Goal: Transaction & Acquisition: Book appointment/travel/reservation

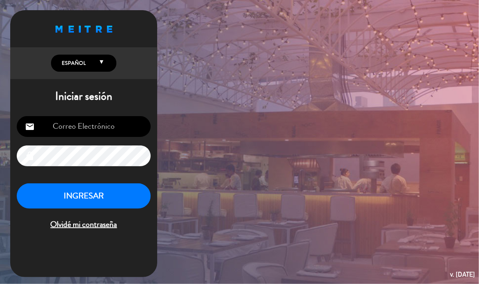
type input "[EMAIL_ADDRESS][DOMAIN_NAME]"
click at [77, 202] on button "INGRESAR" at bounding box center [84, 197] width 134 height 26
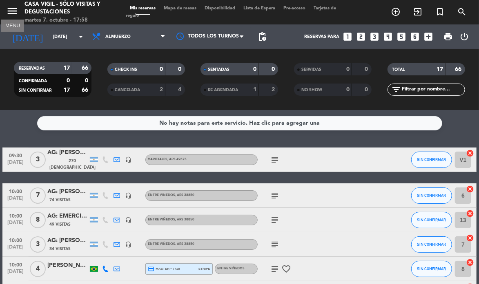
click at [12, 13] on icon "menu" at bounding box center [12, 11] width 12 height 12
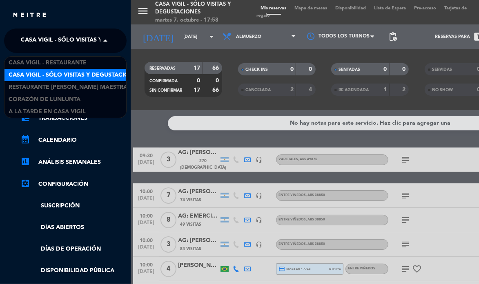
drag, startPoint x: 72, startPoint y: 33, endPoint x: 62, endPoint y: 51, distance: 20.1
click at [72, 33] on span "Casa Vigil - SÓLO Visitas y Degustaciones" at bounding box center [87, 40] width 132 height 17
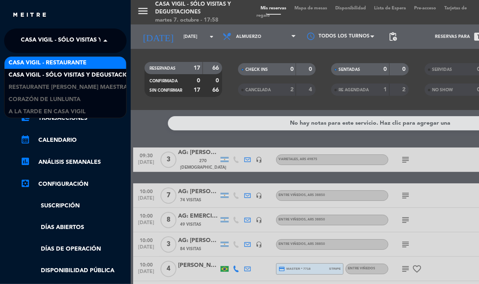
click at [60, 66] on span "Casa Vigil - Restaurante" at bounding box center [48, 62] width 78 height 9
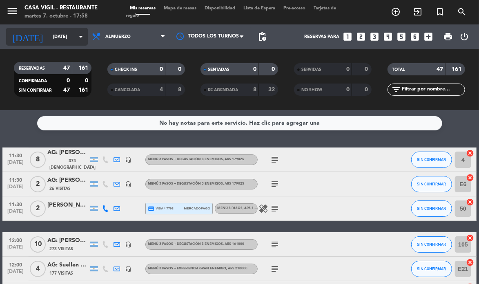
click at [62, 39] on input "[DATE]" at bounding box center [79, 36] width 60 height 13
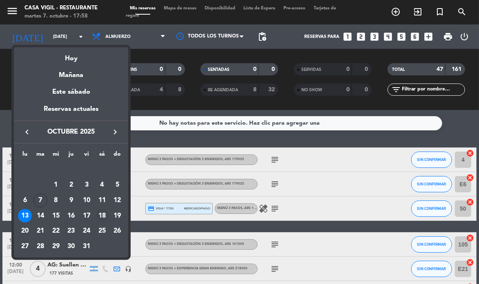
click at [105, 215] on div "18" at bounding box center [102, 216] width 14 height 14
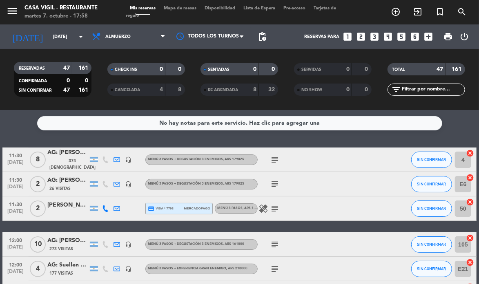
type input "[DATE]"
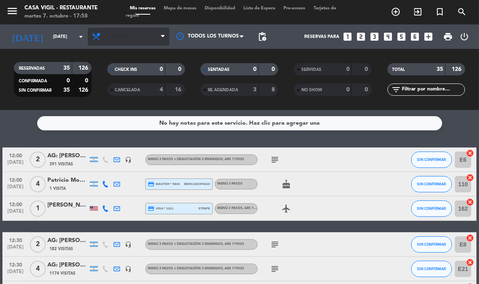
drag, startPoint x: 110, startPoint y: 32, endPoint x: 113, endPoint y: 40, distance: 8.6
click at [111, 33] on span "Almuerzo" at bounding box center [129, 37] width 82 height 18
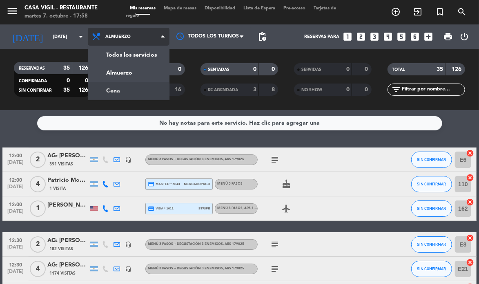
click at [119, 89] on div "menu Casa Vigil - Restaurante martes 7. octubre - 17:58 Mis reservas Mapa de me…" at bounding box center [239, 55] width 479 height 110
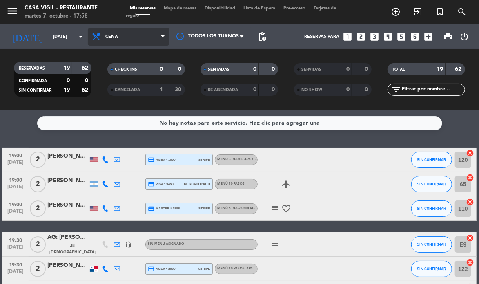
drag, startPoint x: 112, startPoint y: 41, endPoint x: 121, endPoint y: 93, distance: 53.0
click at [113, 42] on span "Cena" at bounding box center [129, 37] width 82 height 18
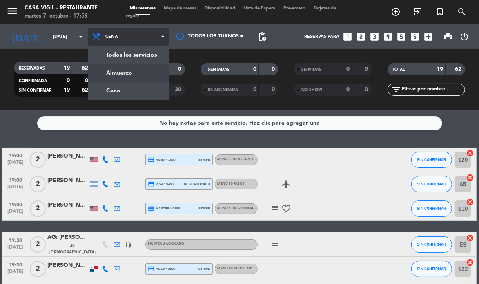
click at [126, 74] on div "menu Casa Vigil - Restaurante martes 7. octubre - 17:59 Mis reservas Mapa de me…" at bounding box center [239, 55] width 479 height 110
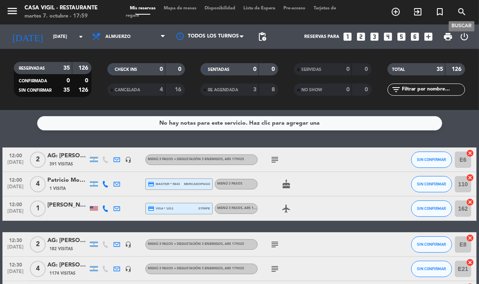
click at [461, 12] on icon "search" at bounding box center [462, 12] width 10 height 10
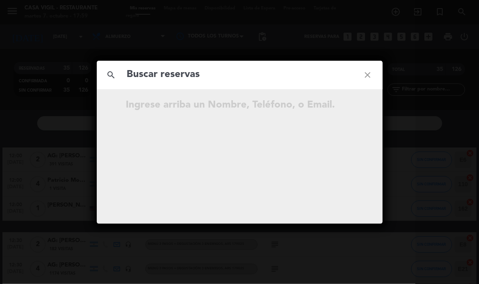
click at [209, 71] on input "text" at bounding box center [239, 75] width 227 height 17
type input "[PERSON_NAME]"
click at [371, 73] on icon "close" at bounding box center [367, 74] width 29 height 29
click at [367, 77] on icon "close" at bounding box center [367, 74] width 29 height 29
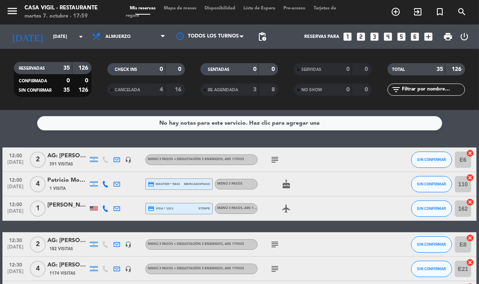
click at [358, 36] on icon "looks_two" at bounding box center [361, 36] width 11 height 11
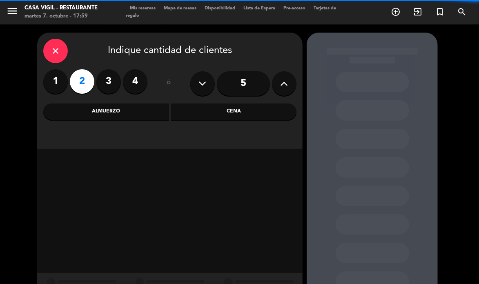
click at [115, 116] on div "Almuerzo" at bounding box center [106, 112] width 126 height 16
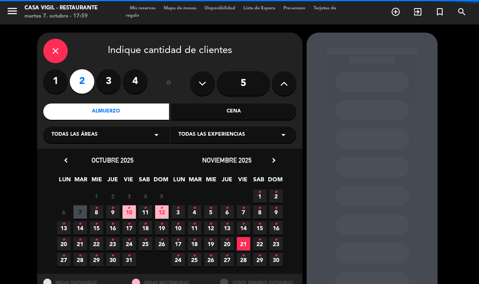
click at [182, 138] on span "Todas las experiencias" at bounding box center [211, 135] width 67 height 8
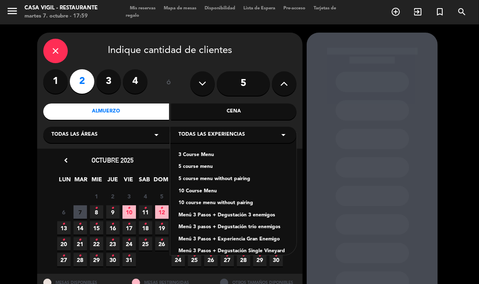
click at [180, 155] on div "3 Course Menu" at bounding box center [233, 155] width 110 height 8
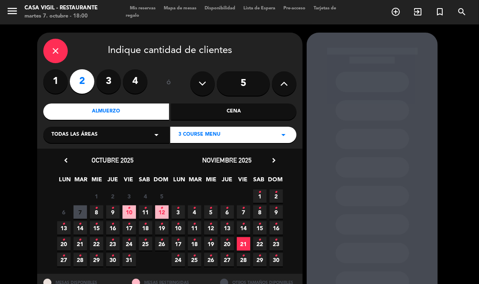
click at [146, 226] on icon "•" at bounding box center [145, 224] width 3 height 13
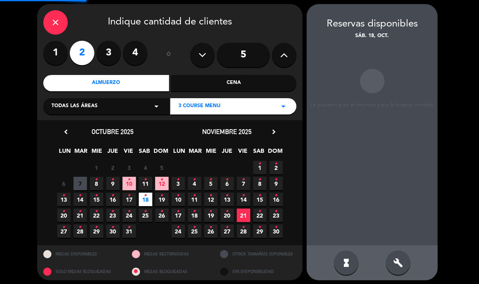
scroll to position [33, 0]
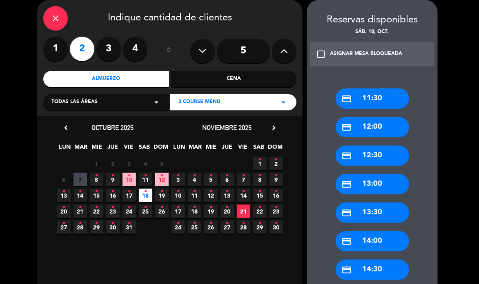
drag, startPoint x: 365, startPoint y: 189, endPoint x: 346, endPoint y: 171, distance: 26.8
click at [364, 189] on div "credit_card 13:00" at bounding box center [371, 184] width 73 height 20
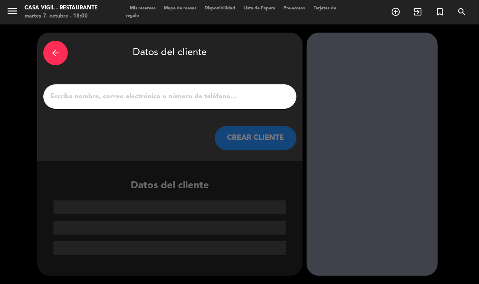
click at [135, 98] on input "1" at bounding box center [169, 96] width 241 height 11
paste input "[PERSON_NAME]"
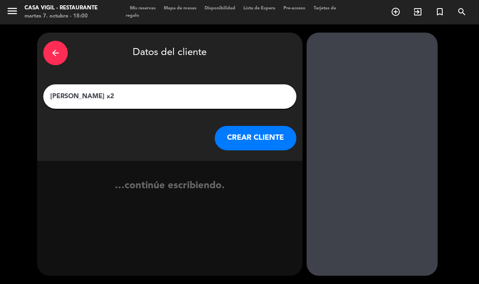
type input "[PERSON_NAME] x2"
click at [250, 138] on button "CREAR CLIENTE" at bounding box center [256, 138] width 82 height 24
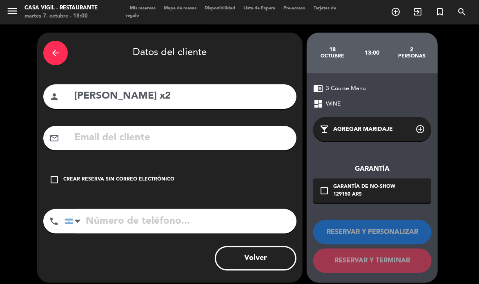
drag, startPoint x: 125, startPoint y: 180, endPoint x: 173, endPoint y: 195, distance: 50.1
click at [126, 181] on div "Crear reserva sin correo electrónico" at bounding box center [118, 180] width 111 height 8
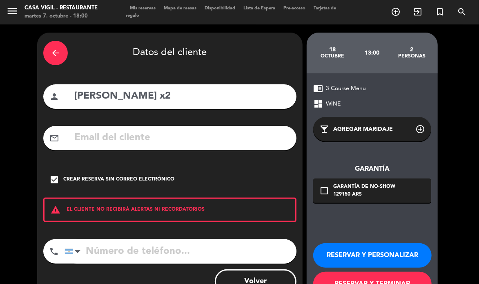
click at [395, 253] on button "RESERVAR Y PERSONALIZAR" at bounding box center [372, 256] width 118 height 24
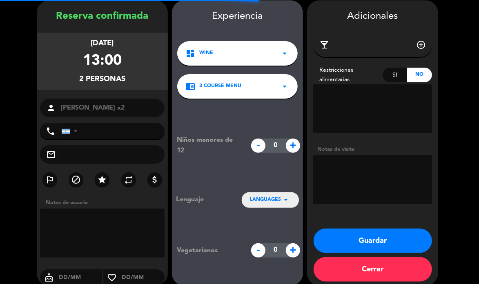
scroll to position [33, 0]
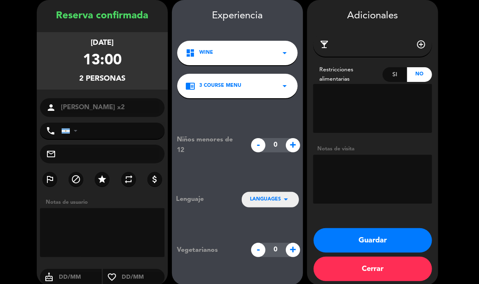
click at [368, 237] on button "Guardar" at bounding box center [372, 240] width 118 height 24
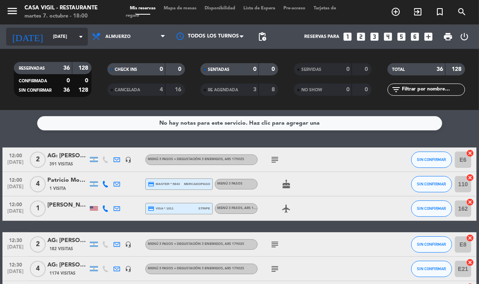
click at [77, 40] on icon "arrow_drop_down" at bounding box center [81, 37] width 10 height 10
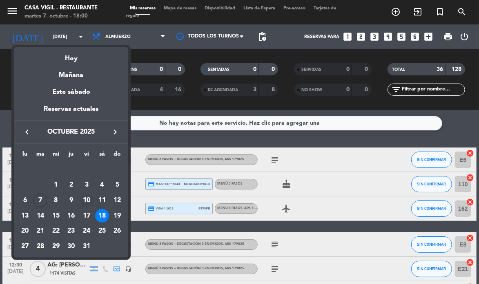
click at [84, 201] on div "10" at bounding box center [87, 201] width 14 height 14
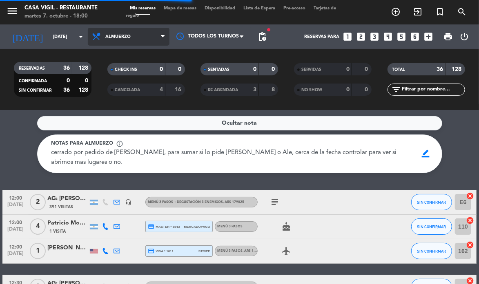
click at [88, 31] on span "Almuerzo" at bounding box center [129, 37] width 82 height 18
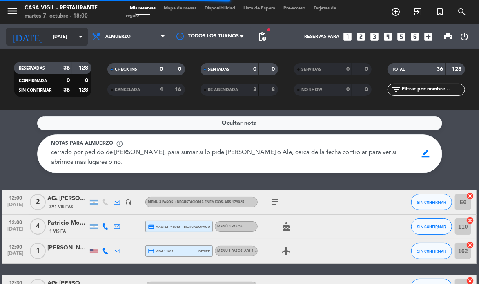
click at [79, 35] on icon "arrow_drop_down" at bounding box center [81, 37] width 10 height 10
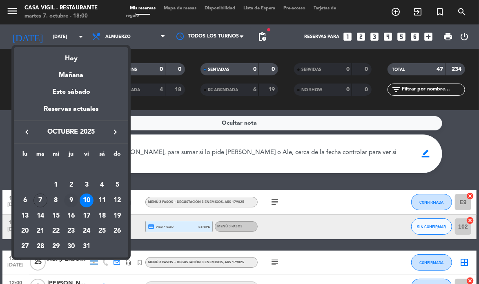
click at [70, 194] on div "9" at bounding box center [71, 201] width 14 height 14
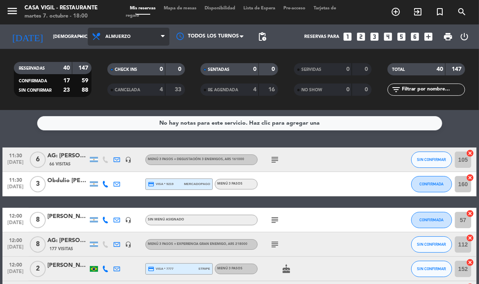
click at [121, 35] on span "Almuerzo" at bounding box center [117, 36] width 25 height 5
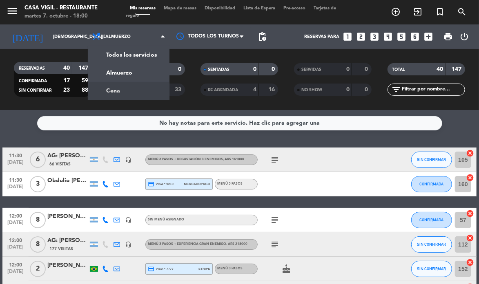
click at [118, 90] on div "menu Casa Vigil - Restaurante martes 7. octubre - 18:00 Mis reservas Mapa de me…" at bounding box center [239, 55] width 479 height 110
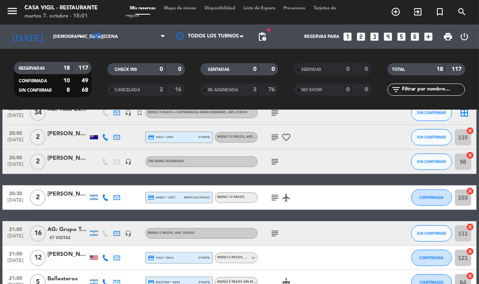
scroll to position [317, 0]
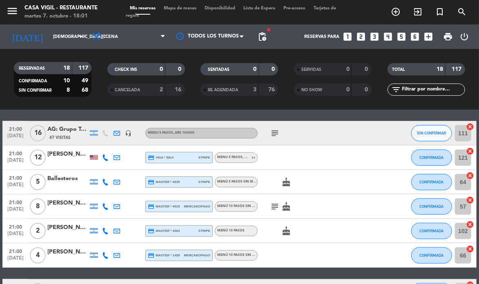
click at [73, 133] on div "AG: Grupo Telecom X16/ TASTIC" at bounding box center [67, 129] width 41 height 9
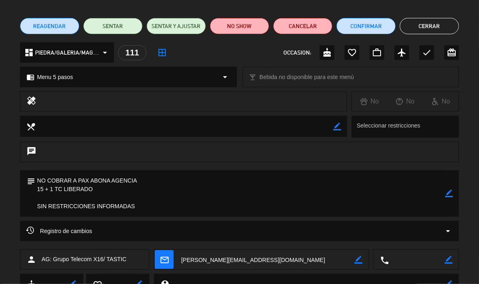
scroll to position [0, 0]
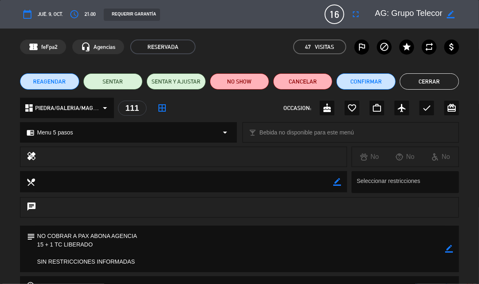
click at [421, 81] on button "Cerrar" at bounding box center [428, 81] width 59 height 16
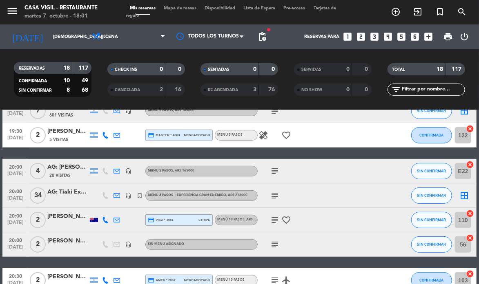
scroll to position [136, 0]
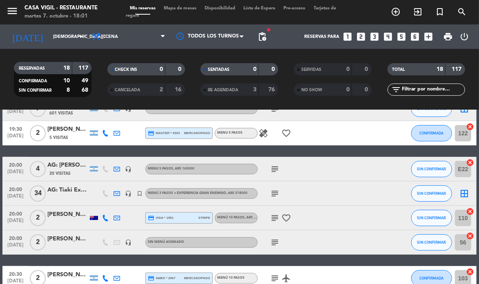
click at [72, 180] on div "20:00 [DATE] [DATE]: [PERSON_NAME] X4/ SAK 20 Visitas headset_mic Menu 5 pasos …" at bounding box center [239, 169] width 474 height 24
click at [64, 191] on div "AG: Tiaki Experiences X34/" at bounding box center [67, 190] width 41 height 9
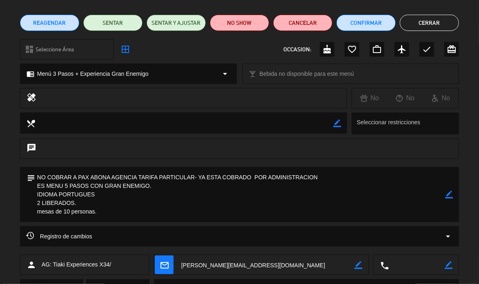
scroll to position [124, 0]
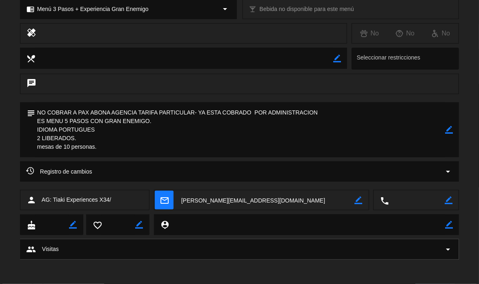
click at [451, 173] on icon "arrow_drop_down" at bounding box center [448, 172] width 10 height 10
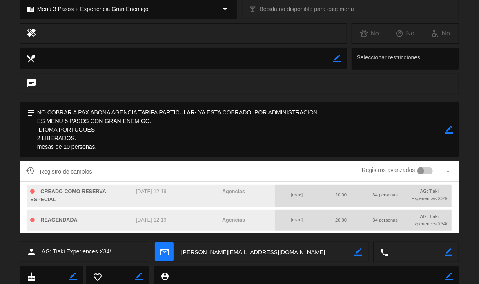
click at [421, 172] on div at bounding box center [420, 171] width 7 height 7
click at [448, 171] on icon "arrow_drop_up" at bounding box center [448, 172] width 10 height 10
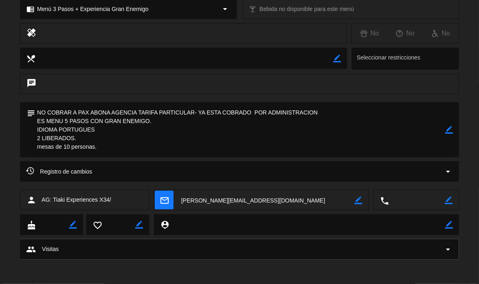
click at [448, 171] on icon "arrow_drop_down" at bounding box center [448, 172] width 10 height 10
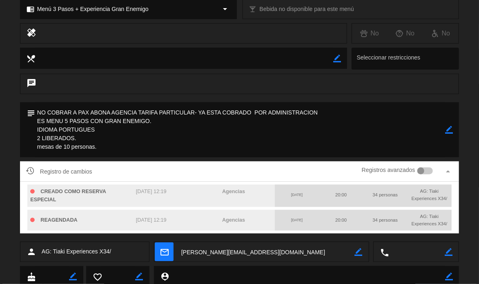
click at [461, 150] on div "subject border_color" at bounding box center [239, 131] width 479 height 59
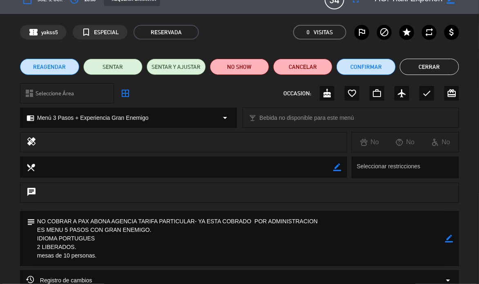
scroll to position [0, 0]
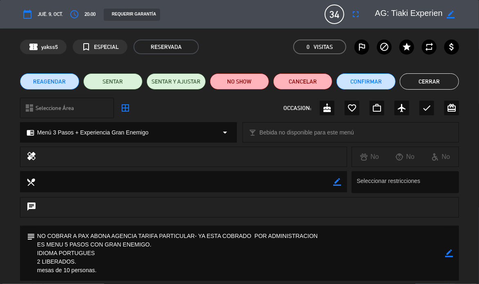
click at [419, 83] on button "Cerrar" at bounding box center [428, 81] width 59 height 16
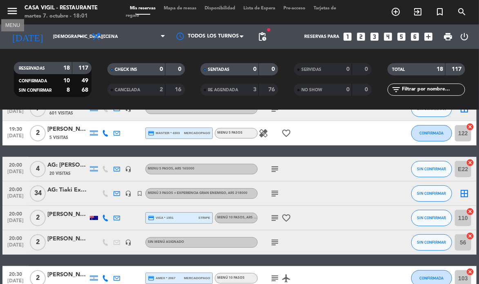
click at [14, 7] on icon "menu" at bounding box center [12, 11] width 12 height 12
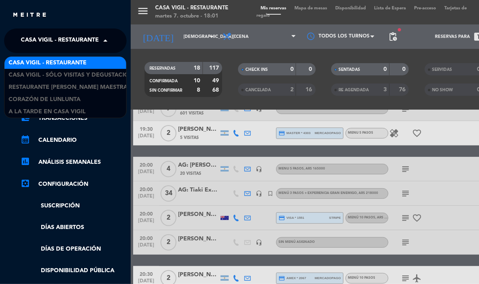
drag, startPoint x: 102, startPoint y: 38, endPoint x: 97, endPoint y: 49, distance: 12.4
click at [103, 39] on span at bounding box center [107, 40] width 14 height 17
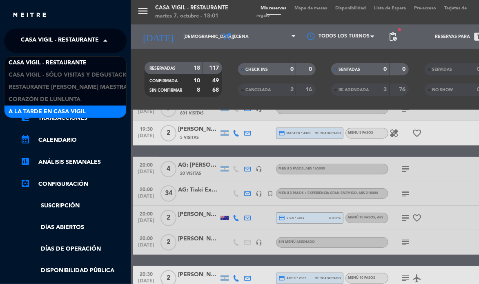
click at [69, 108] on span "A la tarde en Casa Vigil" at bounding box center [47, 111] width 77 height 9
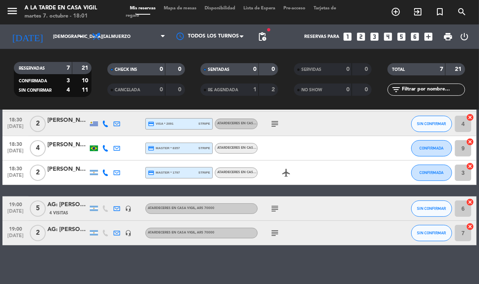
scroll to position [87, 0]
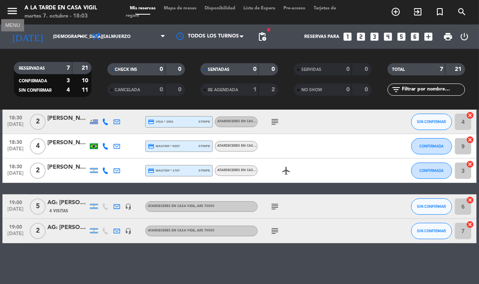
click at [9, 9] on icon "menu" at bounding box center [12, 11] width 12 height 12
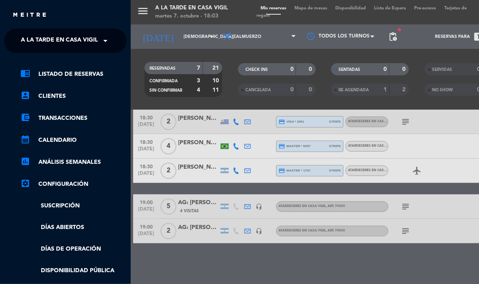
click at [39, 40] on span "A la tarde en Casa Vigil" at bounding box center [59, 40] width 77 height 17
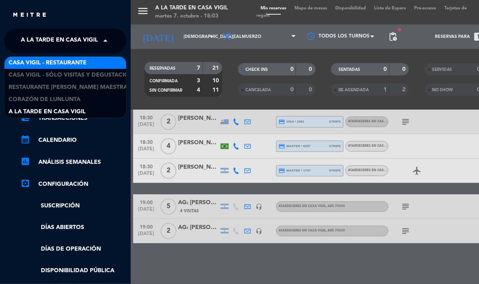
click at [42, 60] on span "Casa Vigil - Restaurante" at bounding box center [48, 62] width 78 height 9
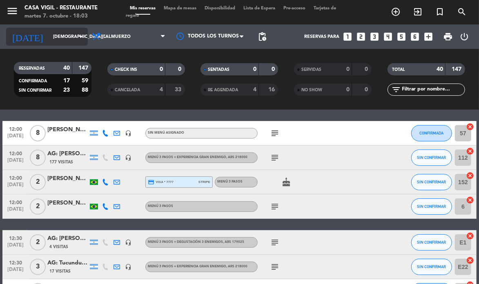
click at [85, 37] on icon "arrow_drop_down" at bounding box center [81, 37] width 10 height 10
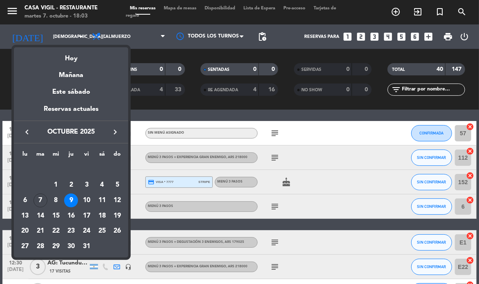
click at [112, 131] on icon "keyboard_arrow_right" at bounding box center [115, 132] width 10 height 10
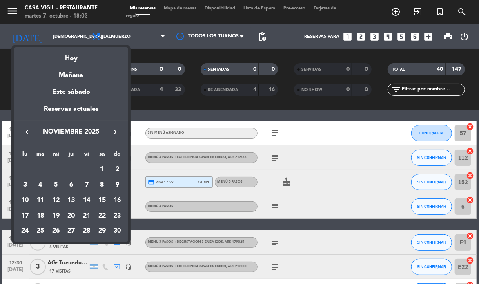
click at [102, 173] on div "1" at bounding box center [102, 170] width 14 height 14
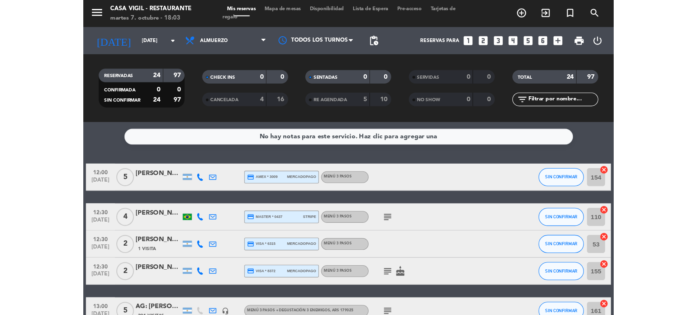
scroll to position [0, 0]
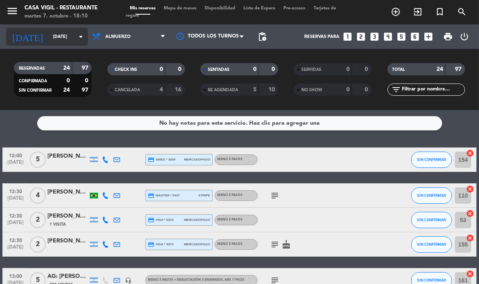
click at [75, 39] on input "[DATE]" at bounding box center [79, 36] width 60 height 13
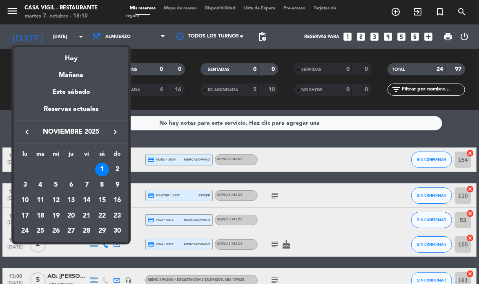
click at [118, 134] on icon "keyboard_arrow_right" at bounding box center [115, 132] width 10 height 10
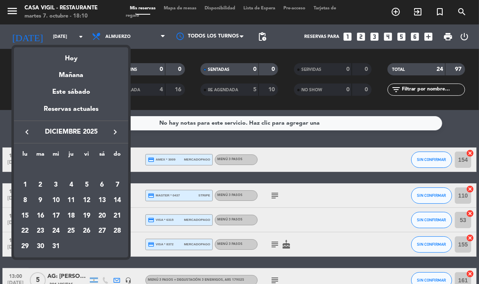
click at [118, 134] on icon "keyboard_arrow_right" at bounding box center [115, 132] width 10 height 10
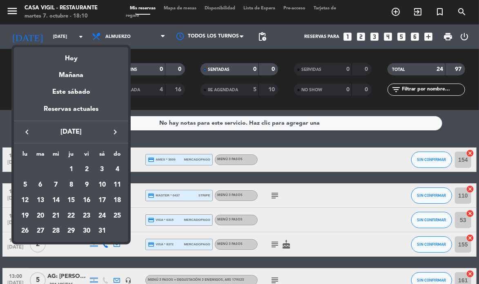
click at [118, 134] on icon "keyboard_arrow_right" at bounding box center [115, 132] width 10 height 10
click at [72, 185] on div "5" at bounding box center [71, 185] width 14 height 14
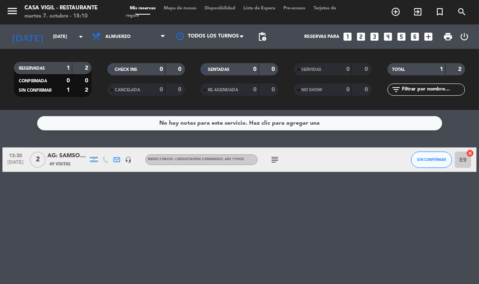
click at [140, 40] on span "Almuerzo" at bounding box center [129, 37] width 82 height 18
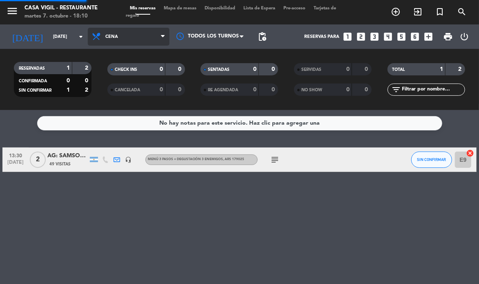
click at [117, 92] on div "menu Casa Vigil - Restaurante martes 7. octubre - 18:10 Mis reservas Mapa de me…" at bounding box center [239, 55] width 479 height 110
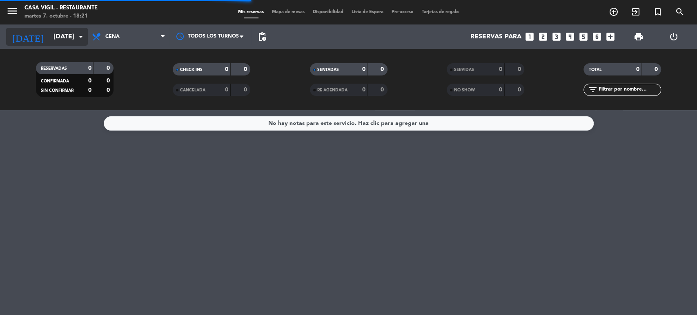
click at [74, 38] on input "[DATE]" at bounding box center [92, 37] width 86 height 16
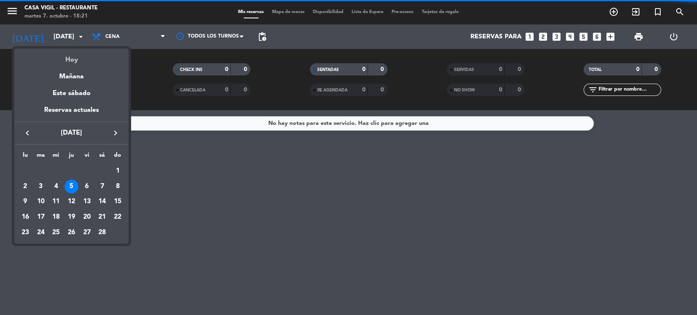
click at [86, 58] on div "Hoy" at bounding box center [71, 57] width 114 height 17
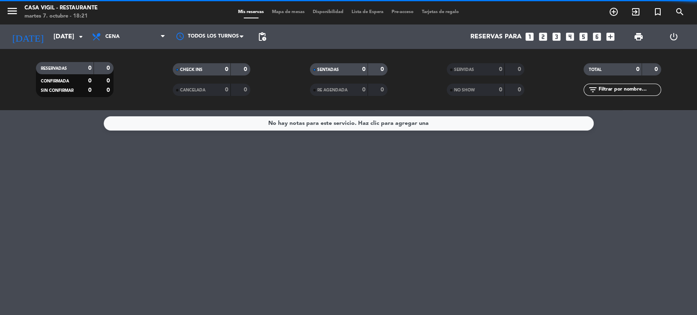
type input "[DATE]"
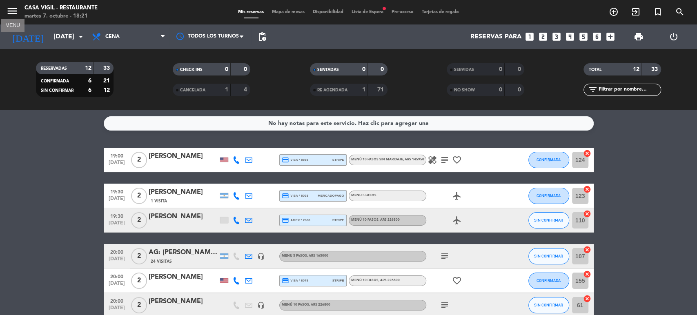
click at [10, 9] on icon "menu" at bounding box center [12, 11] width 12 height 12
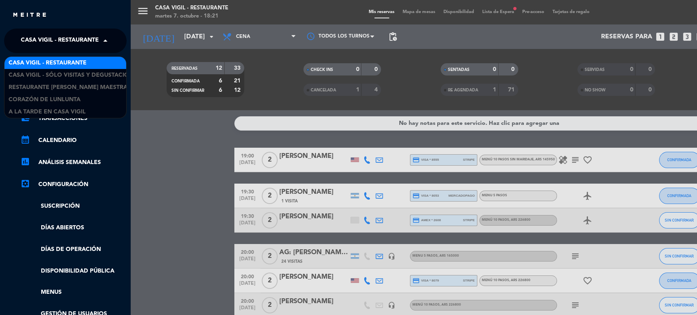
click at [57, 37] on span "Casa Vigil - Restaurante" at bounding box center [60, 40] width 78 height 17
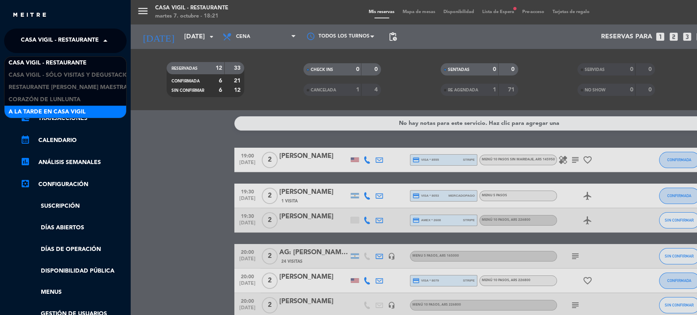
click at [64, 106] on div "A la tarde en Casa Vigil" at bounding box center [65, 112] width 122 height 12
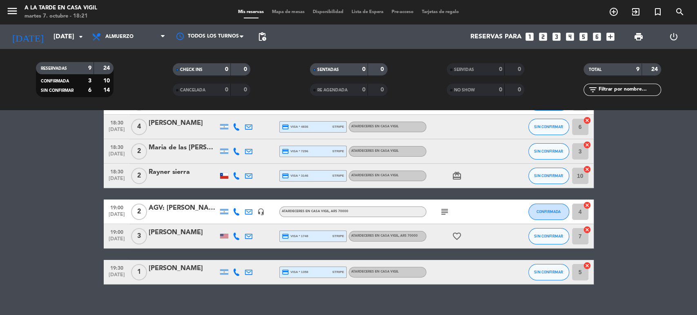
scroll to position [116, 0]
